Goal: Information Seeking & Learning: Check status

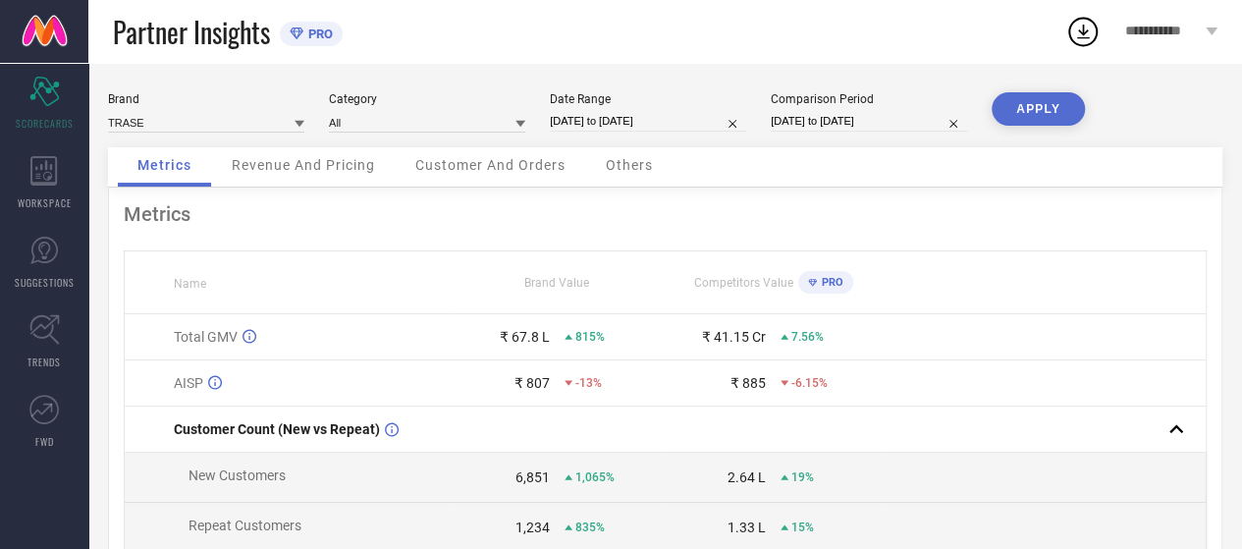
click at [297, 162] on span "Revenue And Pricing" at bounding box center [303, 165] width 143 height 16
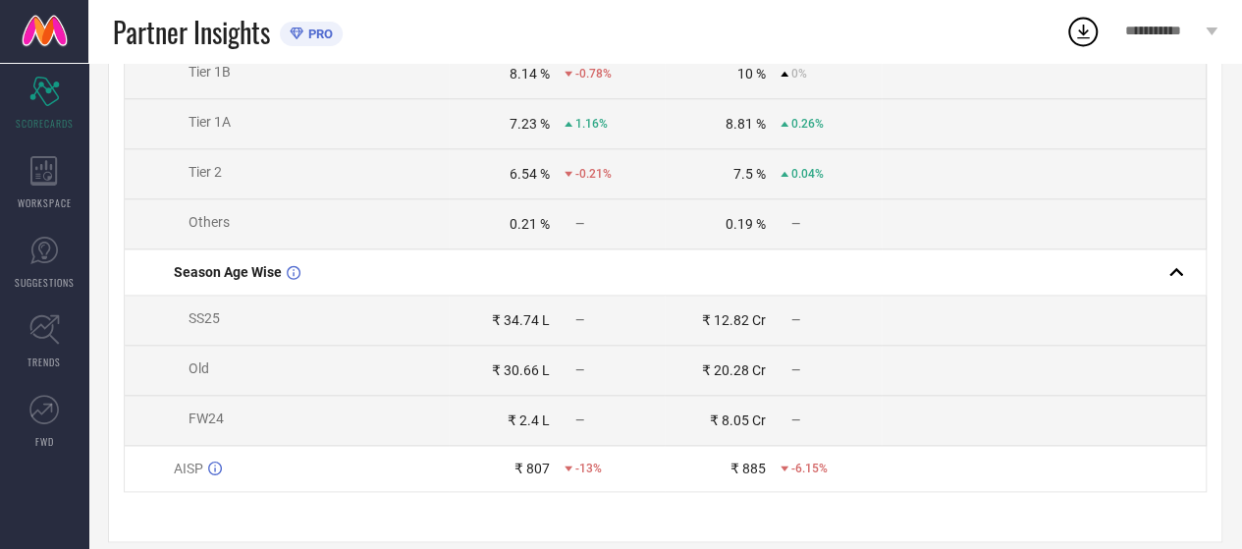
scroll to position [1060, 0]
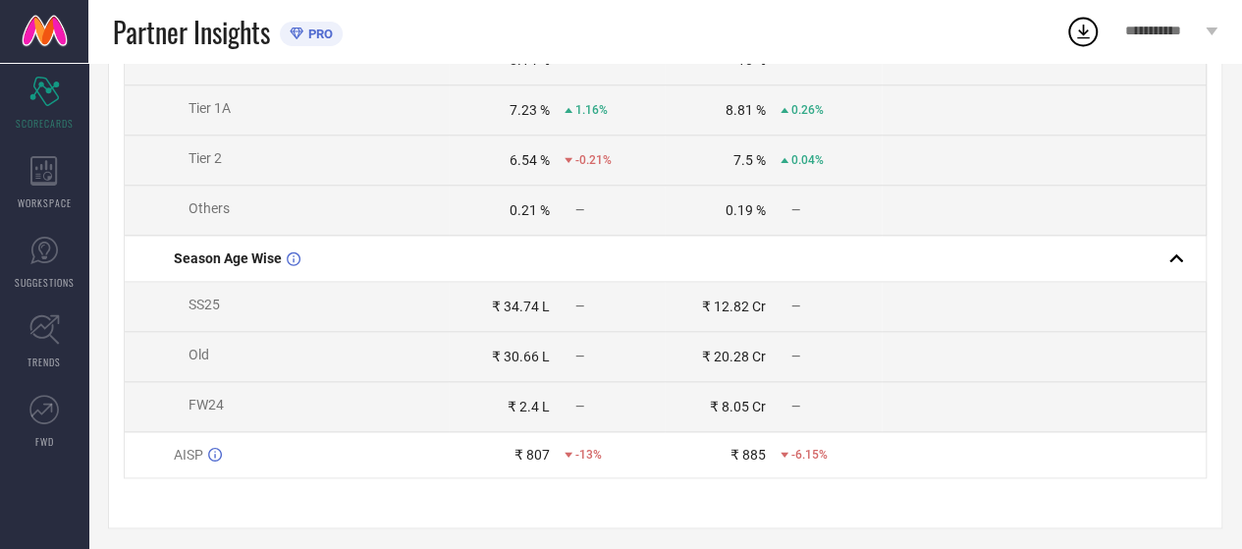
click at [206, 462] on div "AISP" at bounding box center [311, 455] width 274 height 16
click at [569, 458] on icon at bounding box center [569, 455] width 8 height 8
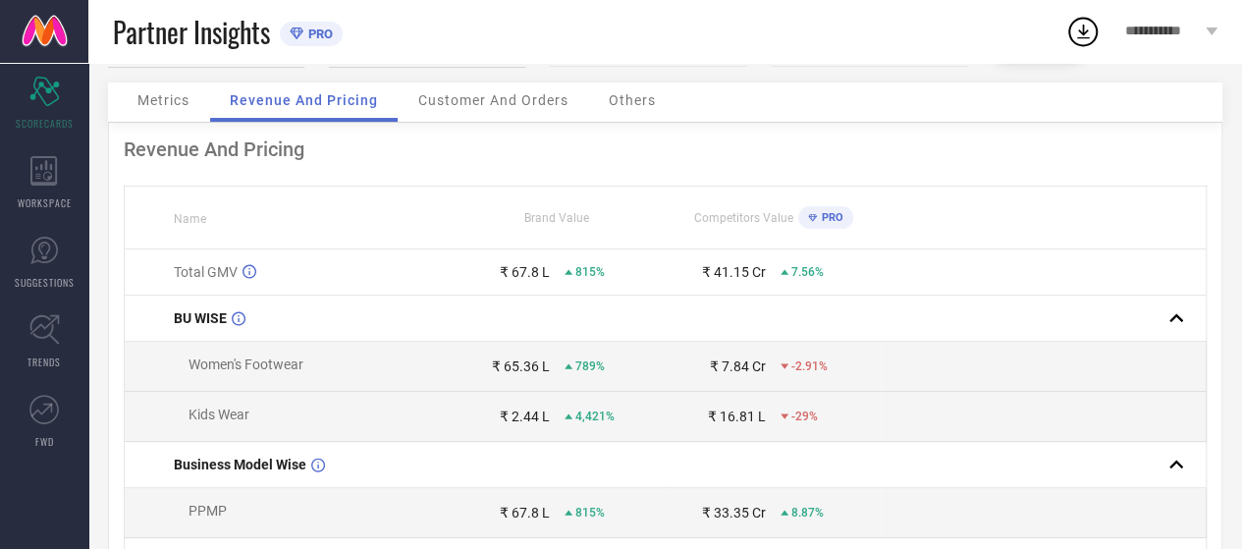
scroll to position [0, 0]
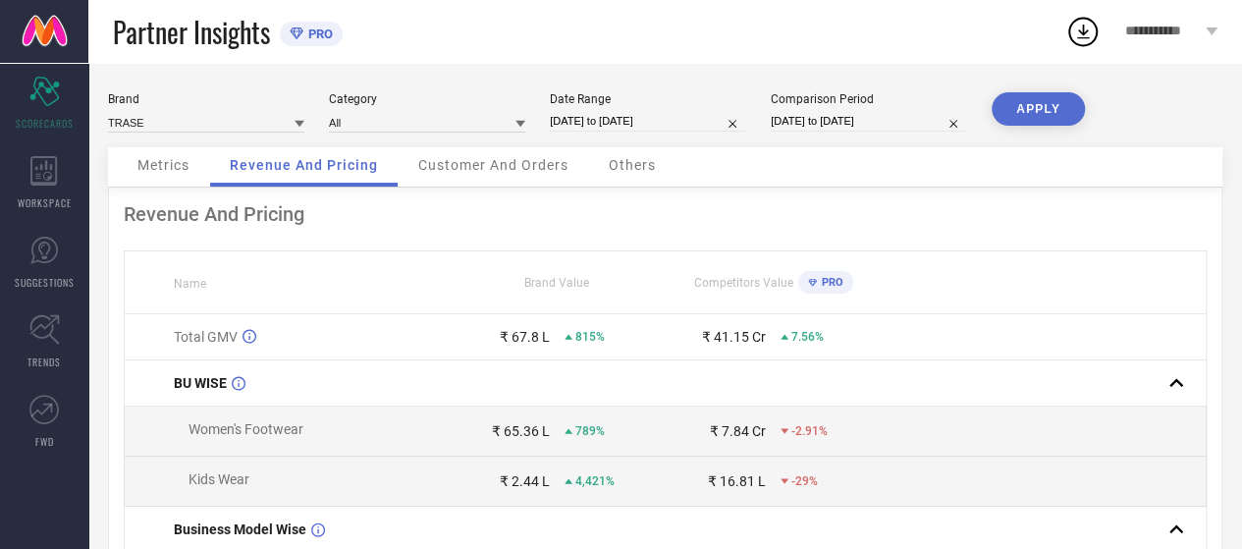
click at [540, 166] on span "Customer And Orders" at bounding box center [493, 165] width 150 height 16
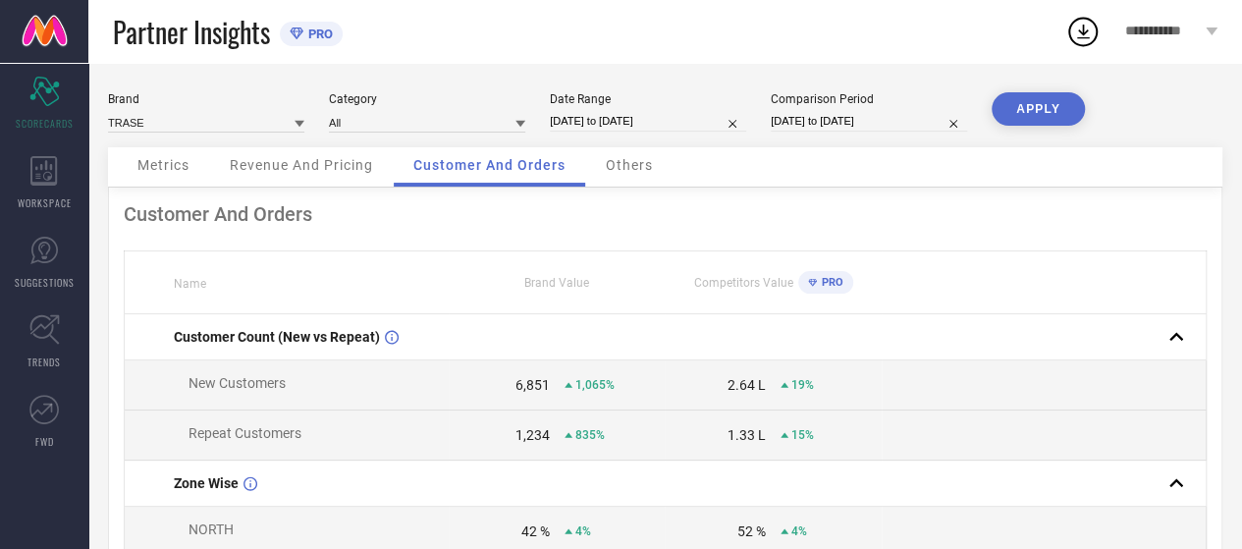
click at [628, 173] on span "Others" at bounding box center [629, 165] width 47 height 16
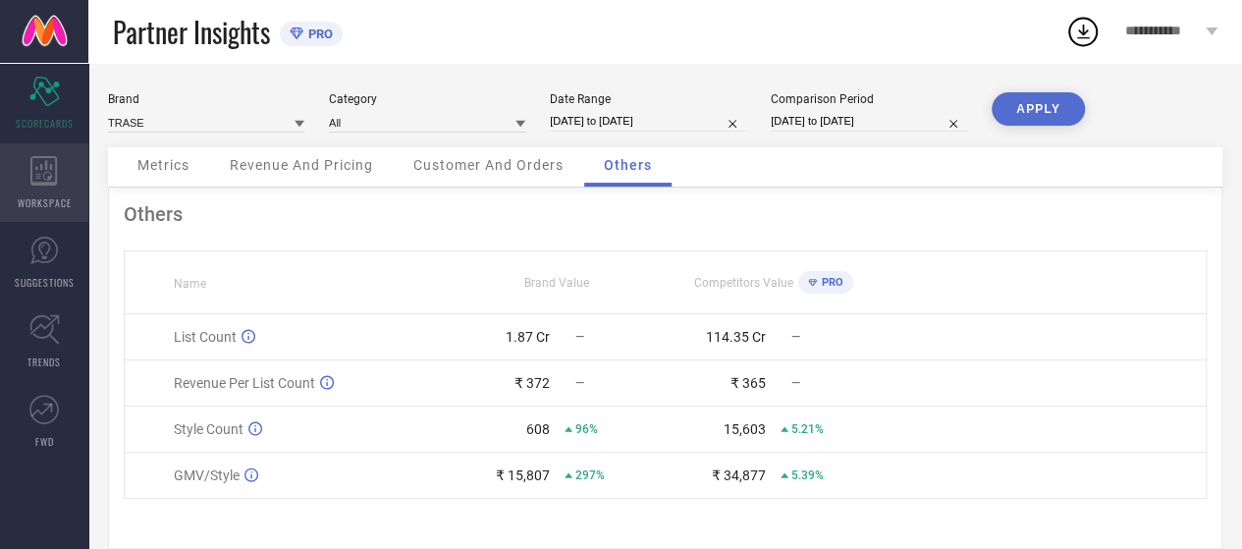
click at [41, 177] on icon at bounding box center [43, 170] width 27 height 29
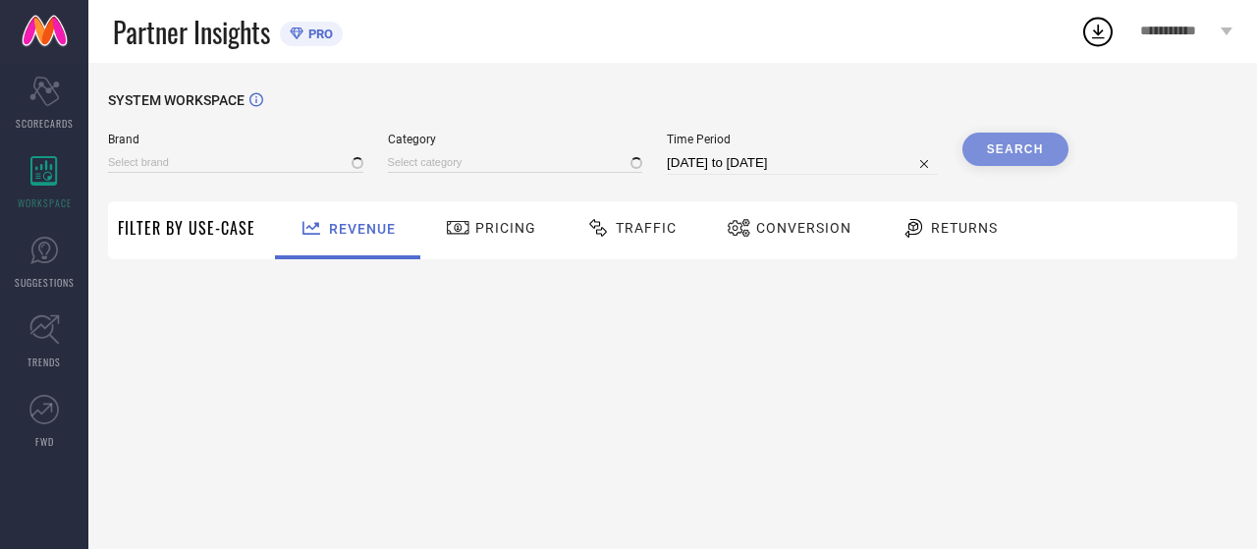
type input "TRASE"
type input "All"
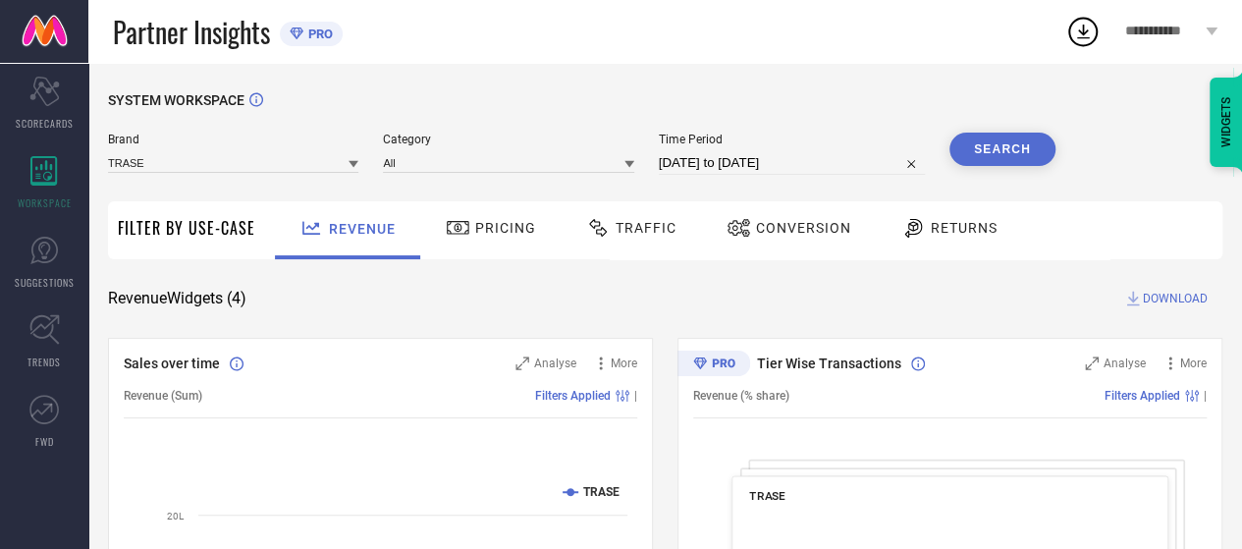
click at [641, 234] on span "Traffic" at bounding box center [646, 228] width 61 height 16
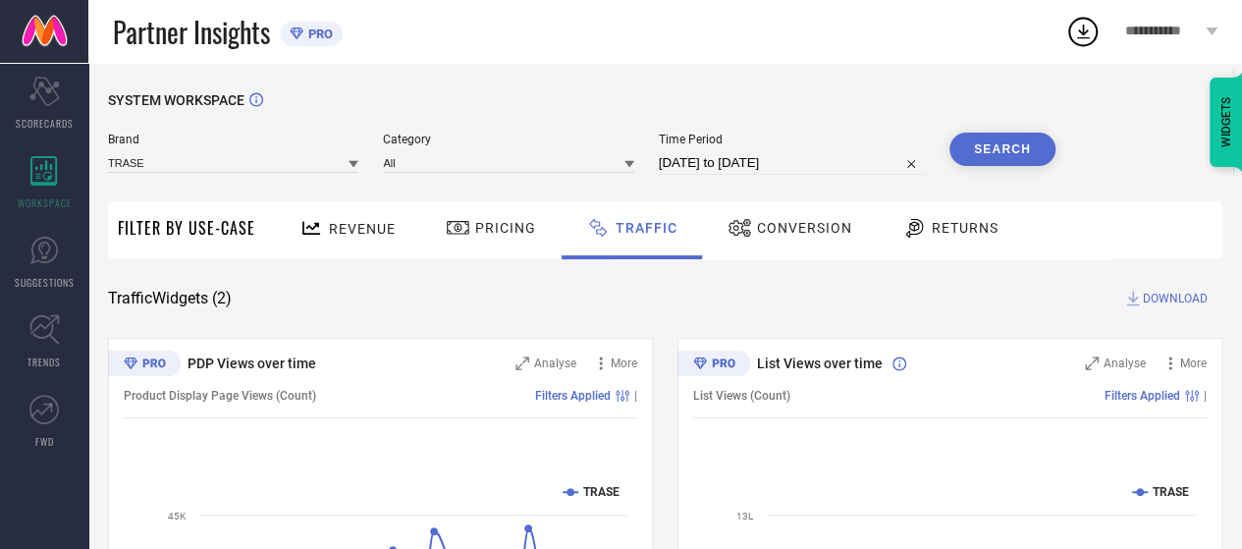
click at [780, 227] on span "Conversion" at bounding box center [804, 228] width 95 height 16
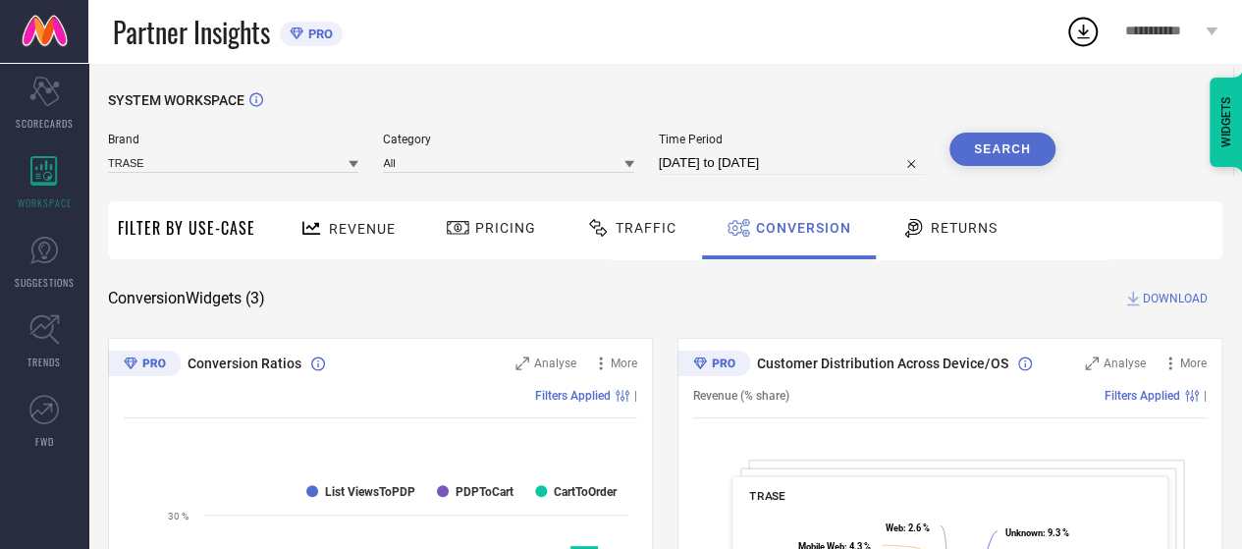
click at [487, 236] on span "Pricing" at bounding box center [505, 228] width 61 height 16
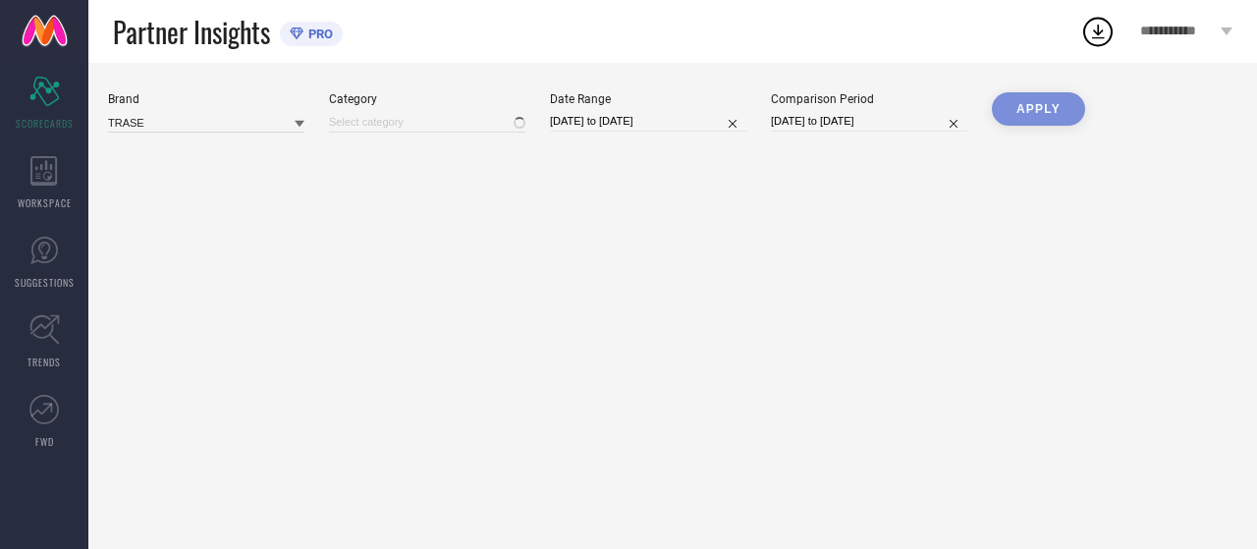
type input "All"
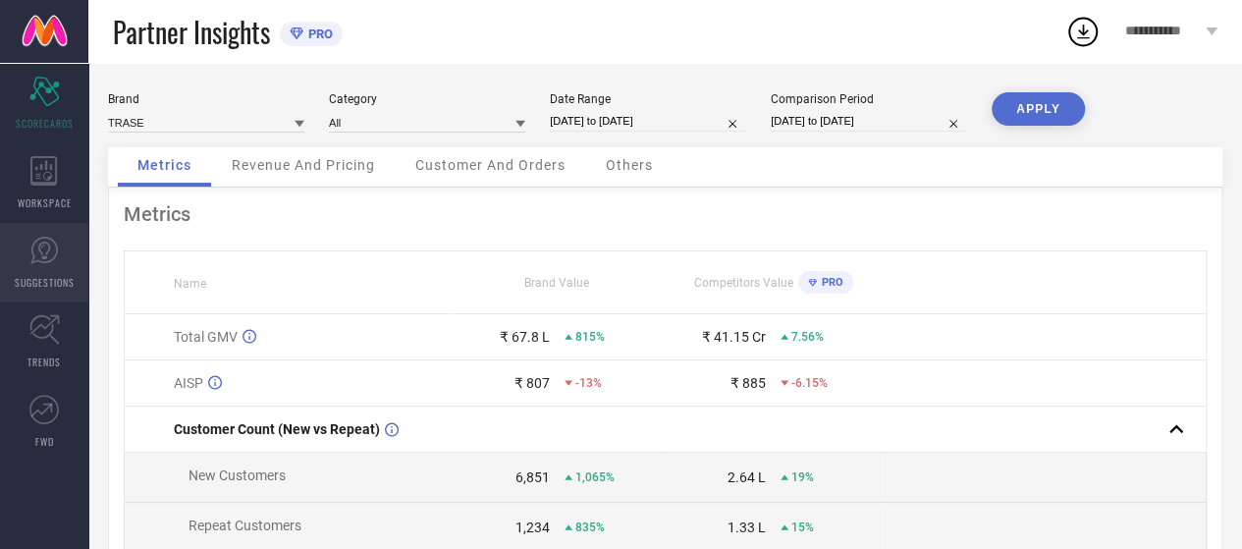
click at [70, 263] on link "SUGGESTIONS" at bounding box center [44, 262] width 88 height 79
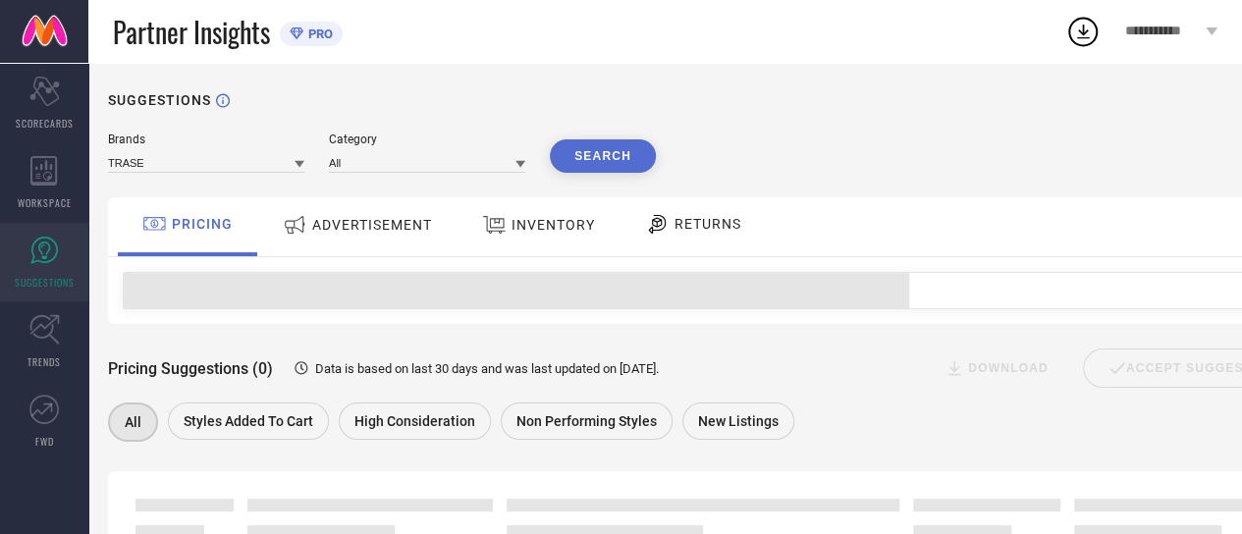
click at [70, 263] on link "SUGGESTIONS" at bounding box center [44, 262] width 88 height 79
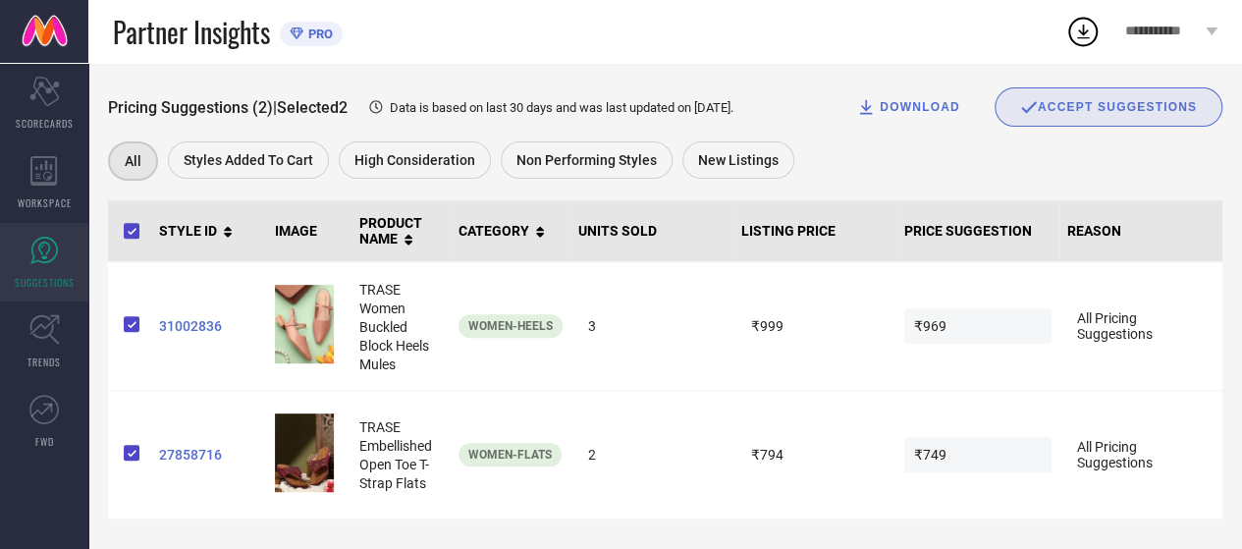
scroll to position [273, 0]
click at [47, 184] on icon at bounding box center [43, 170] width 27 height 29
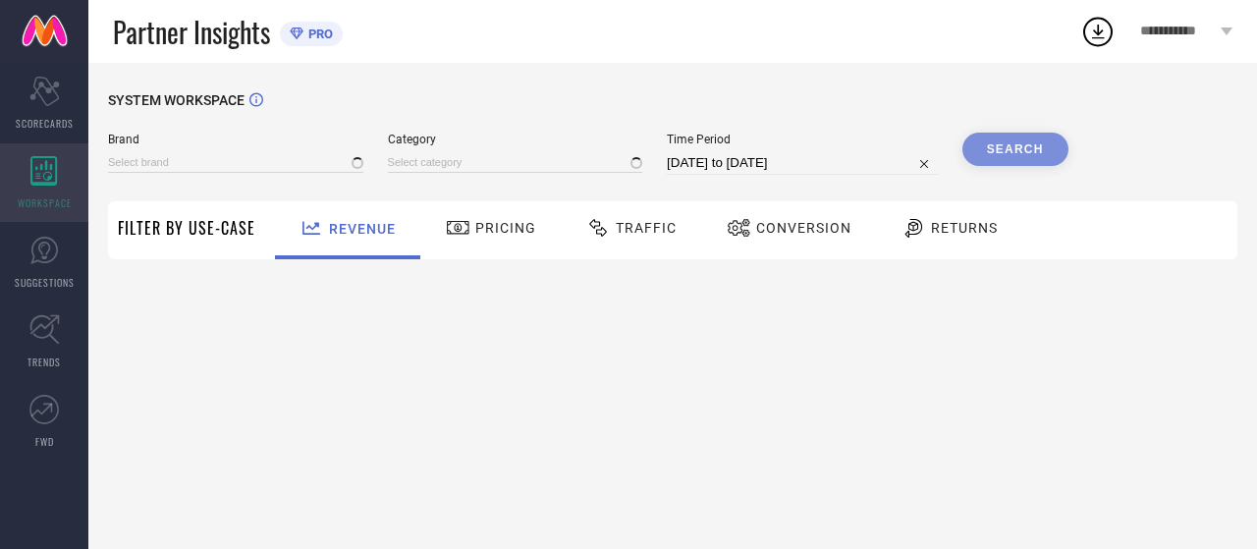
type input "TRASE"
type input "All"
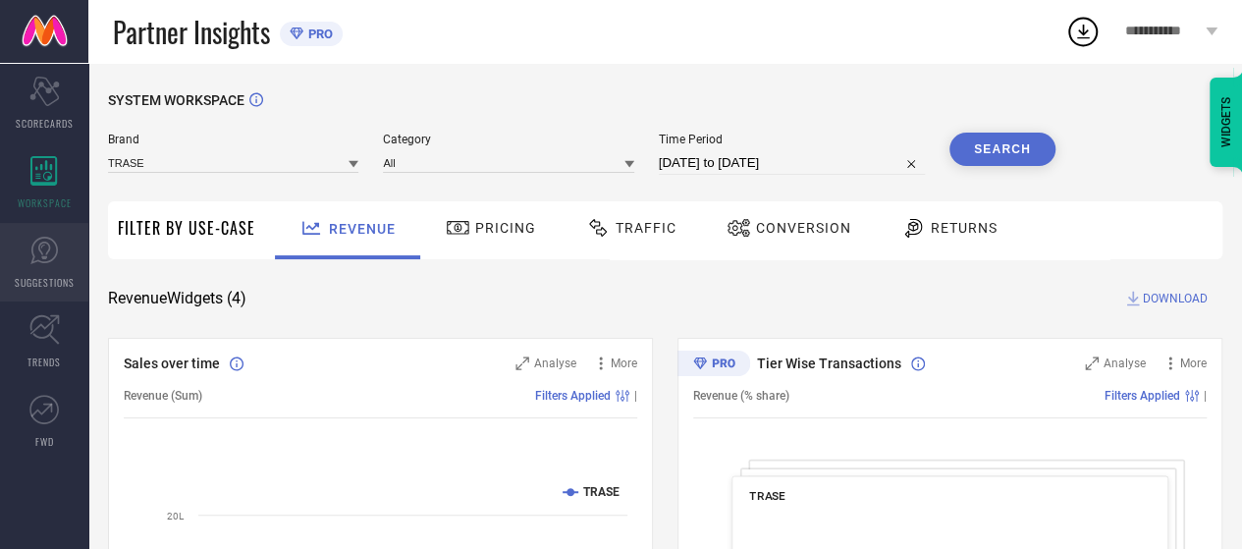
click at [35, 299] on link "SUGGESTIONS" at bounding box center [44, 262] width 88 height 79
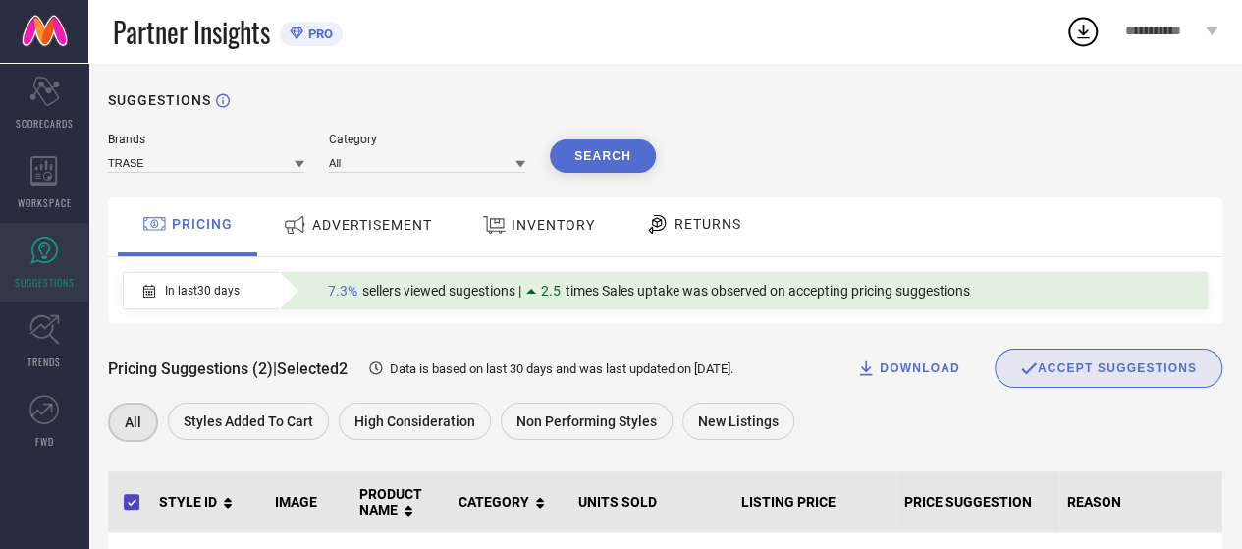
click at [346, 233] on span "ADVERTISEMENT" at bounding box center [372, 225] width 120 height 16
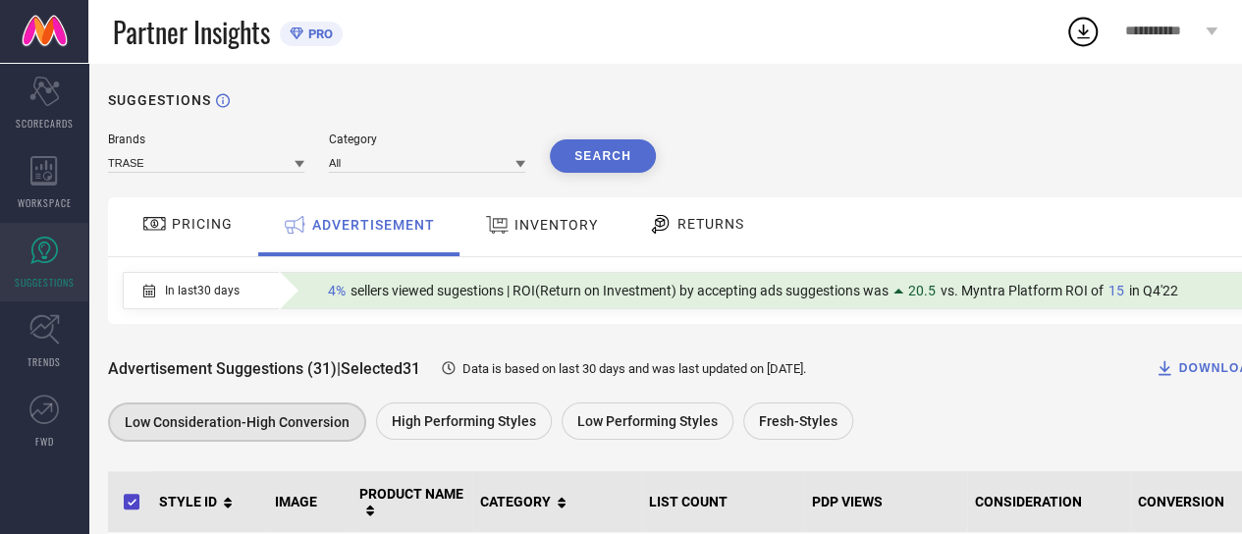
click at [548, 221] on span "INVENTORY" at bounding box center [555, 225] width 83 height 16
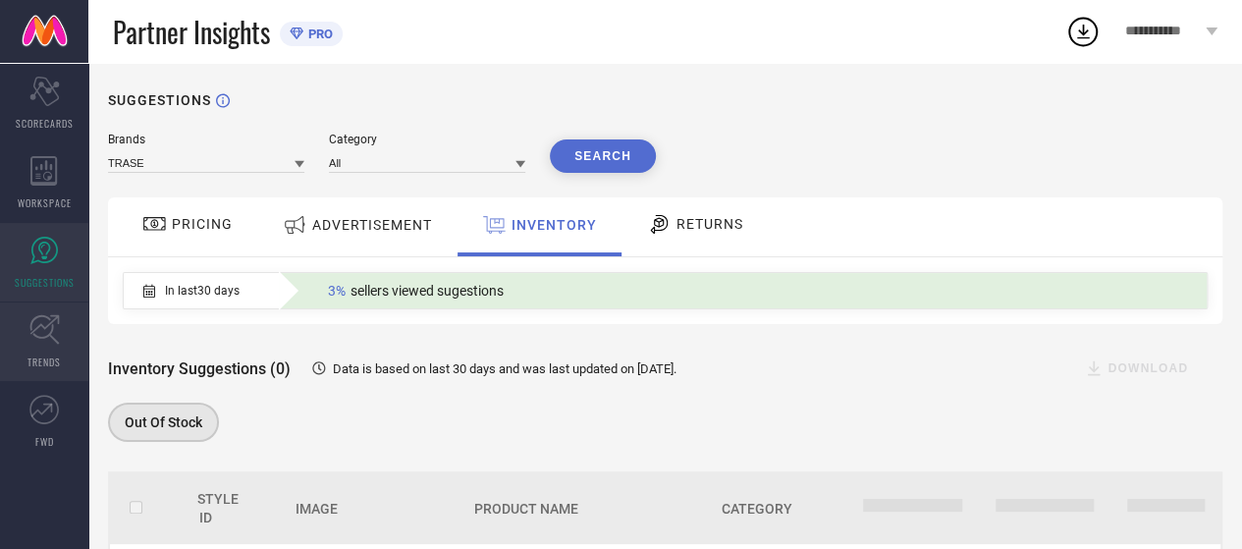
click at [37, 344] on icon at bounding box center [44, 329] width 30 height 30
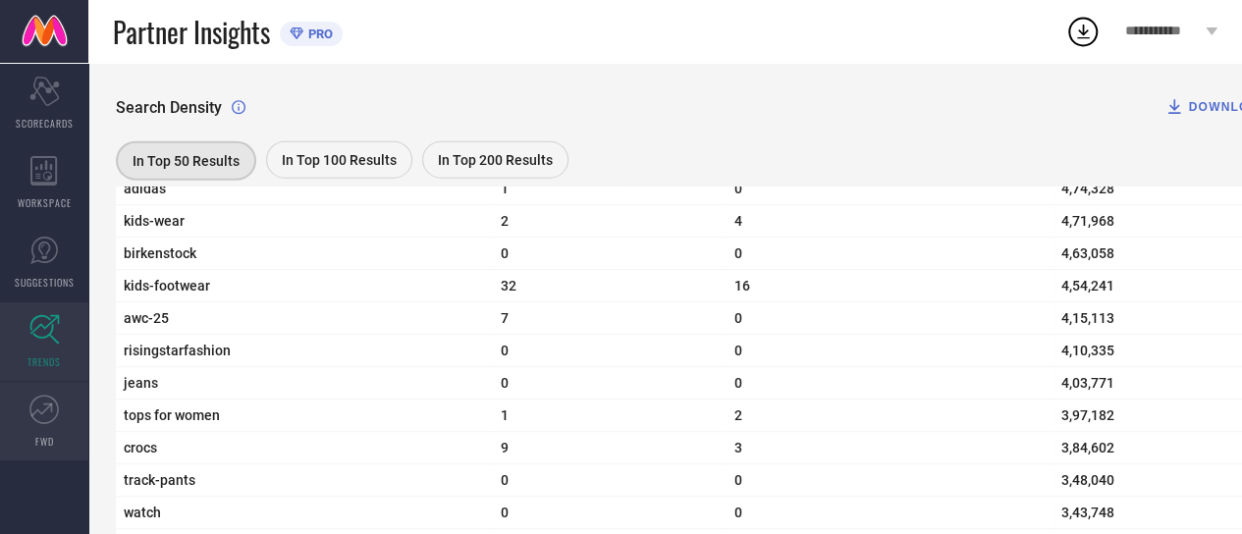
scroll to position [2315, 0]
click at [35, 416] on icon at bounding box center [43, 409] width 29 height 29
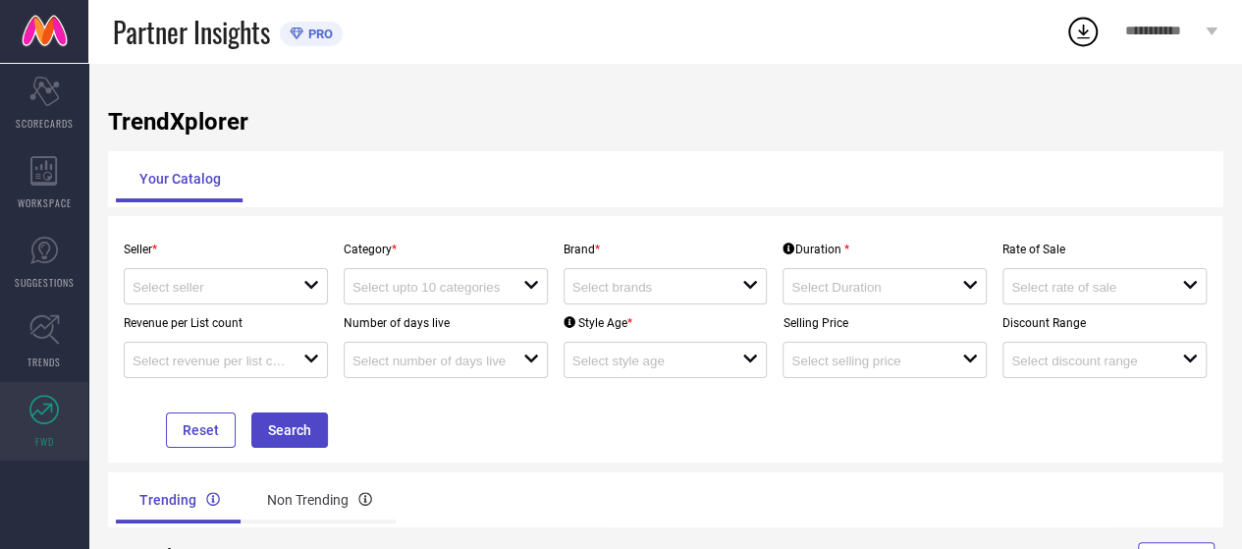
scroll to position [81, 0]
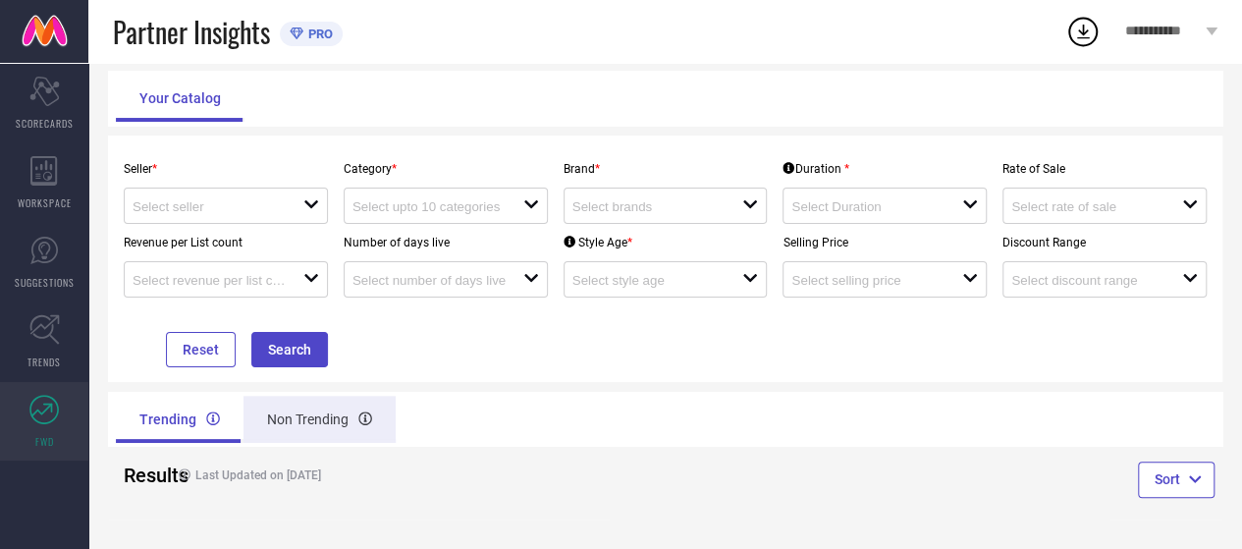
click at [325, 404] on div "Non Trending" at bounding box center [319, 419] width 152 height 47
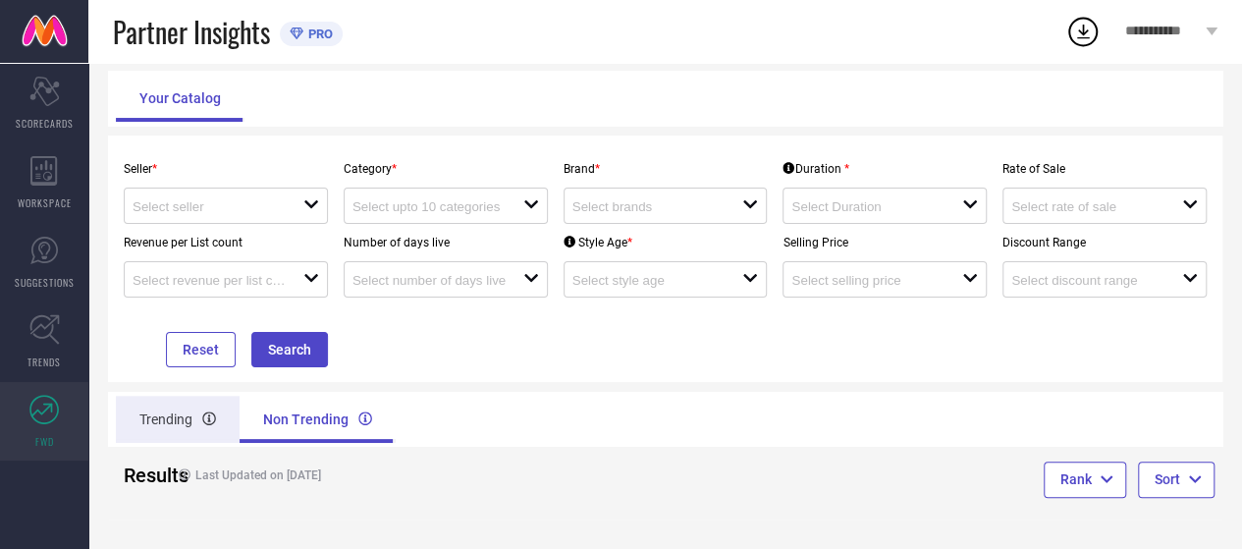
click at [193, 415] on div "Trending" at bounding box center [178, 419] width 124 height 47
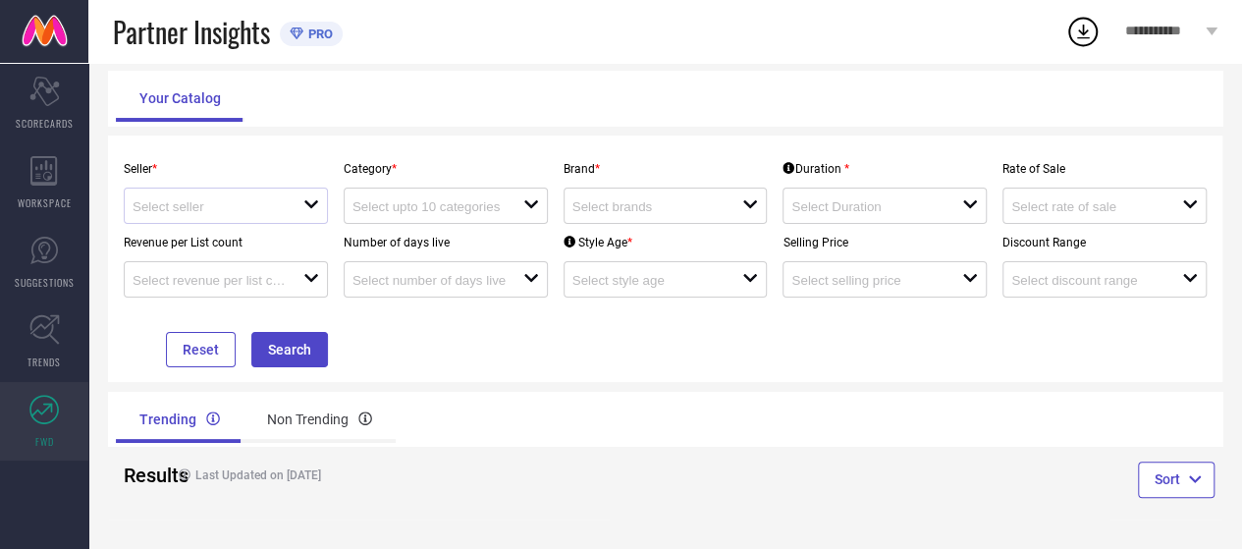
click at [217, 197] on div at bounding box center [218, 205] width 171 height 19
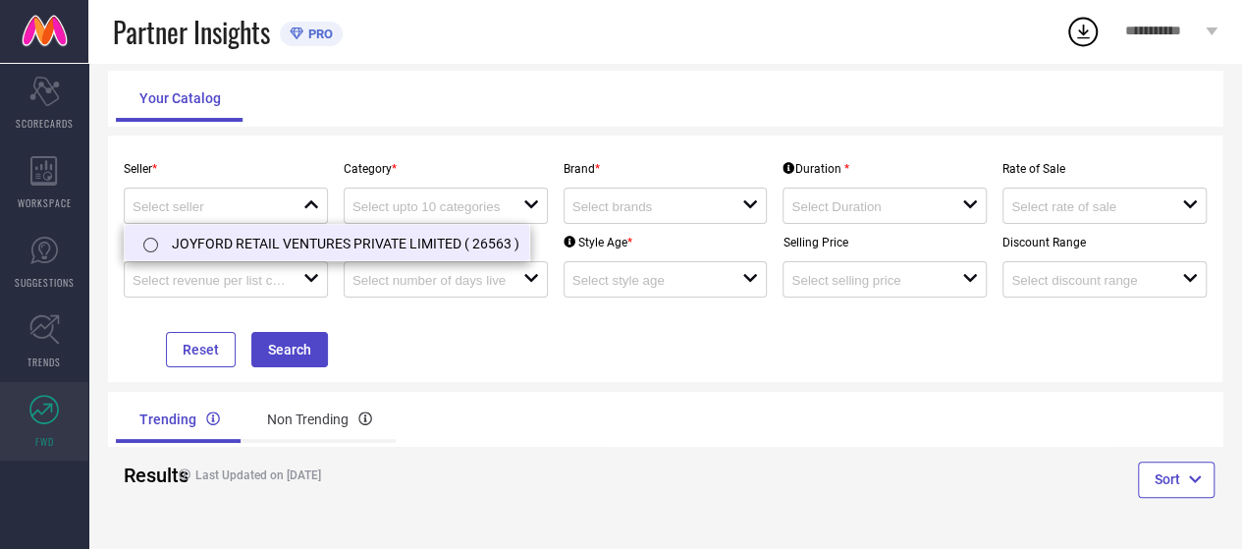
click at [232, 247] on li "JOYFORD RETAIL VENTURES PRIVATE LIMITED ( 26563 )" at bounding box center [327, 242] width 404 height 35
type input "JOYFORD RETAIL VENTURES PRIVATE LIMITED ( 26563 )"
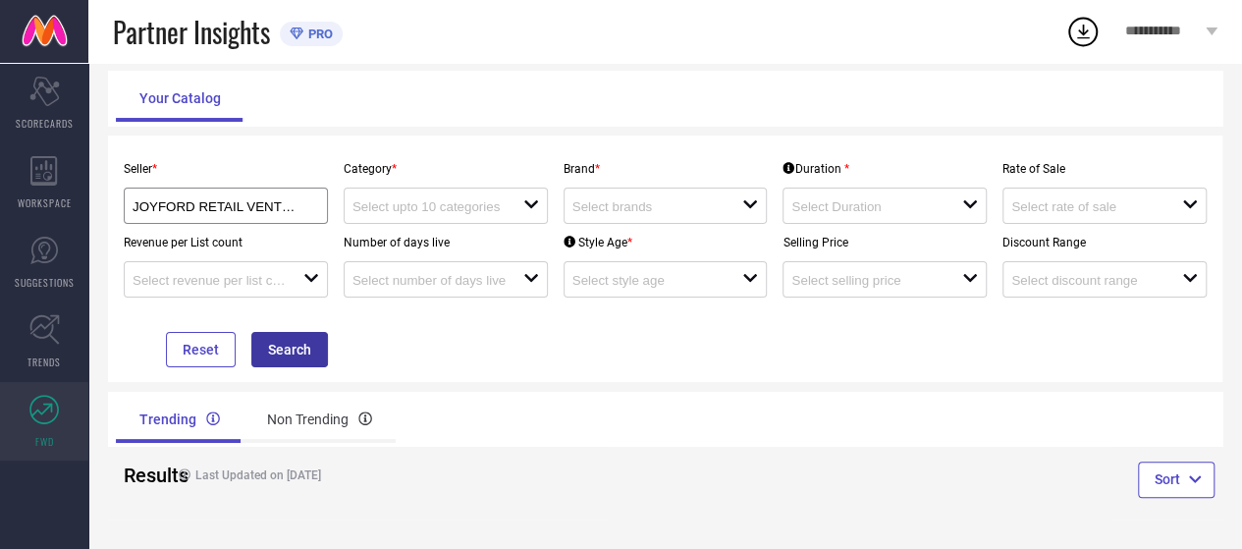
click at [305, 348] on button "Search" at bounding box center [289, 349] width 77 height 35
click at [399, 200] on input at bounding box center [428, 206] width 153 height 15
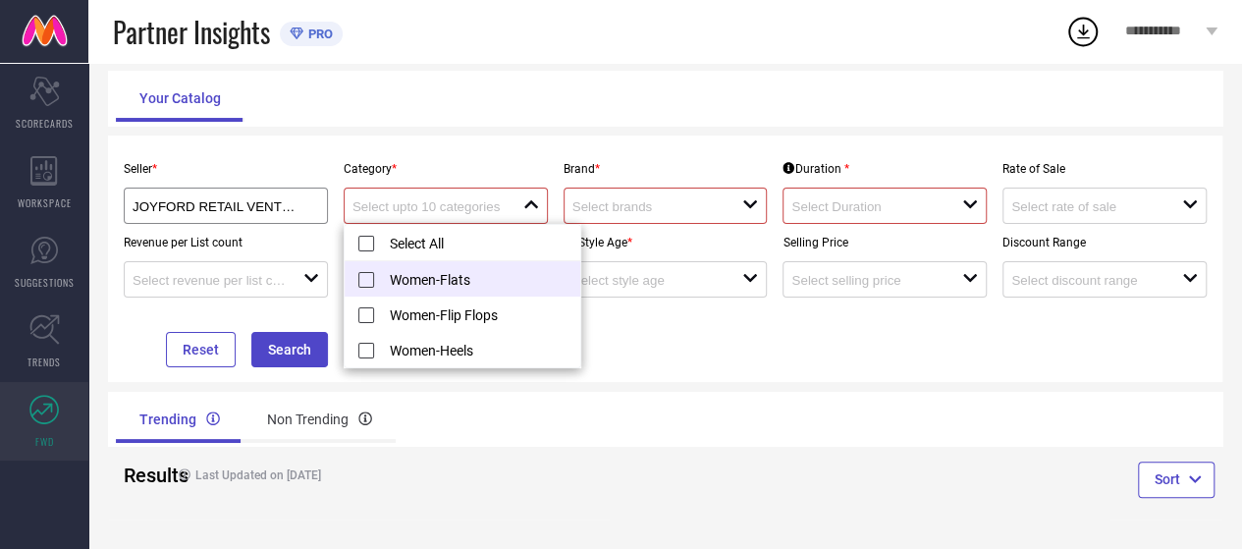
click at [356, 281] on li "Women-Flats" at bounding box center [463, 278] width 236 height 35
type input "Women-Flats"
click at [640, 216] on div "open" at bounding box center [666, 206] width 204 height 36
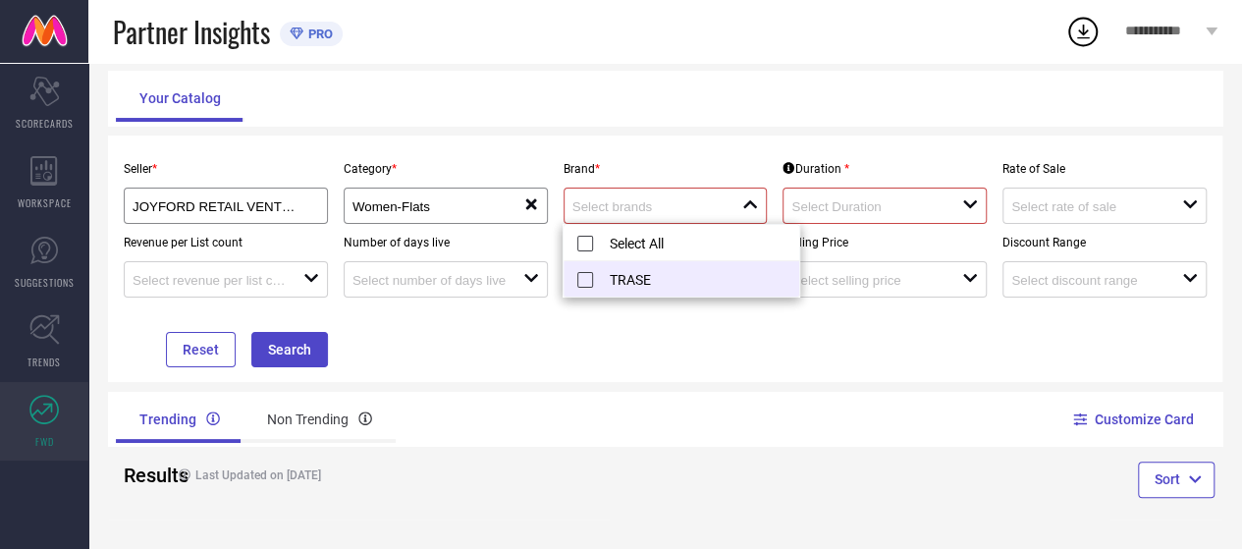
click at [624, 268] on li "TRASE" at bounding box center [682, 278] width 236 height 35
type input "TRASE"
click at [284, 360] on button "Search" at bounding box center [289, 349] width 77 height 35
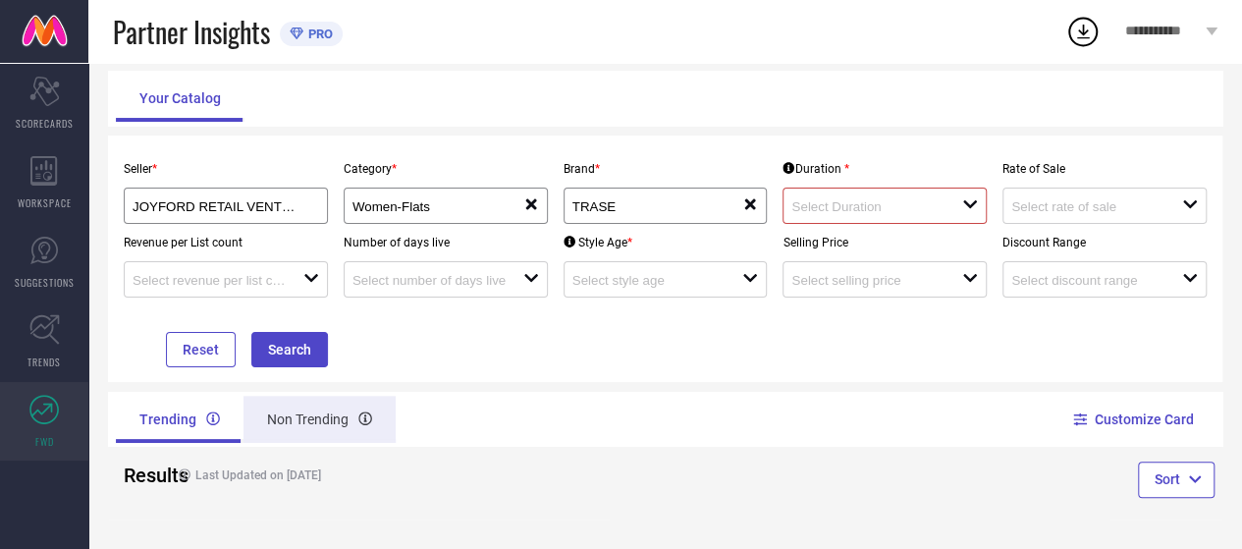
click at [318, 423] on div "Non Trending" at bounding box center [319, 419] width 152 height 47
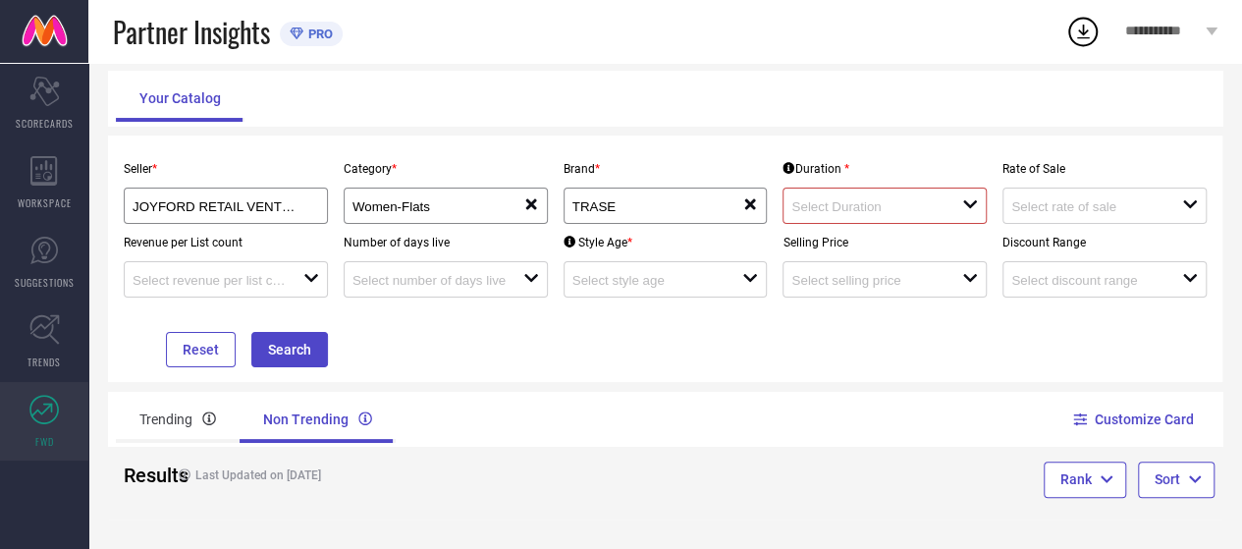
click at [819, 207] on input at bounding box center [867, 206] width 153 height 15
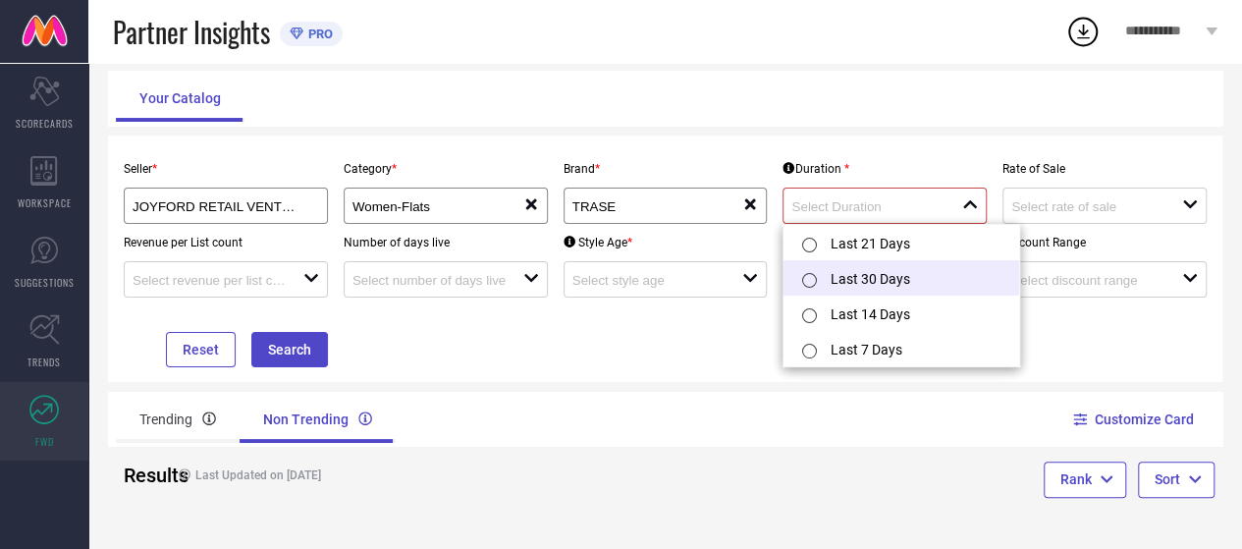
click at [824, 280] on div at bounding box center [812, 278] width 35 height 39
type input "Last 30 Days"
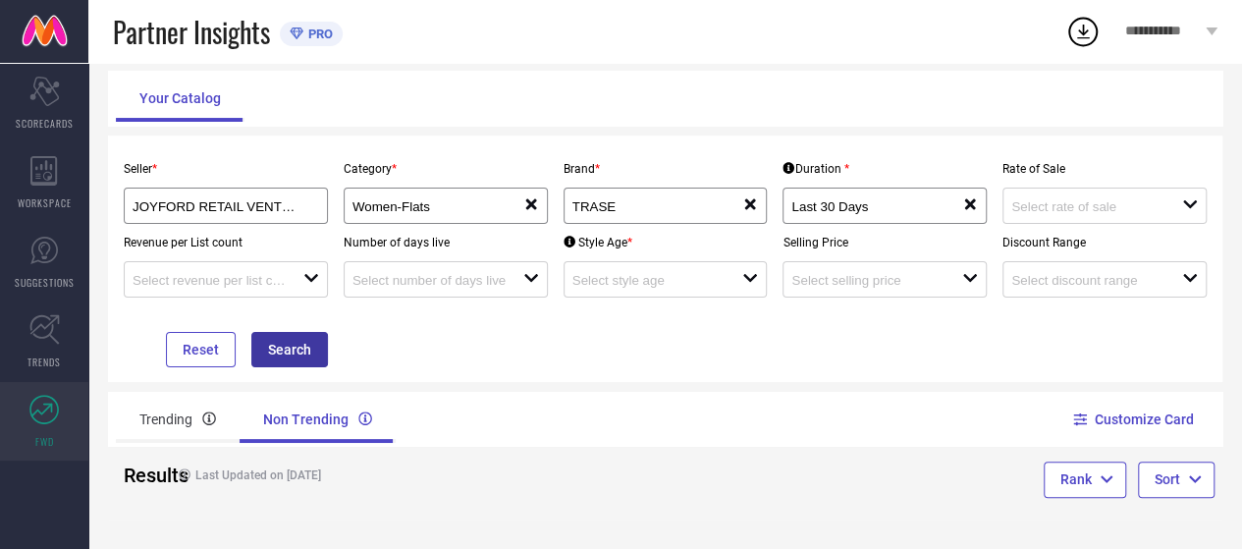
click at [295, 354] on button "Search" at bounding box center [289, 349] width 77 height 35
